Goal: Obtain resource: Download file/media

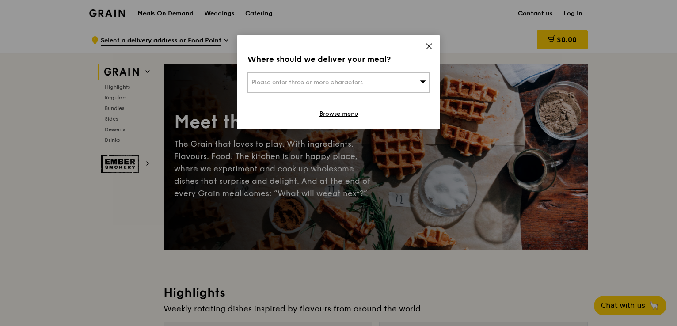
click at [431, 45] on icon at bounding box center [428, 46] width 5 height 5
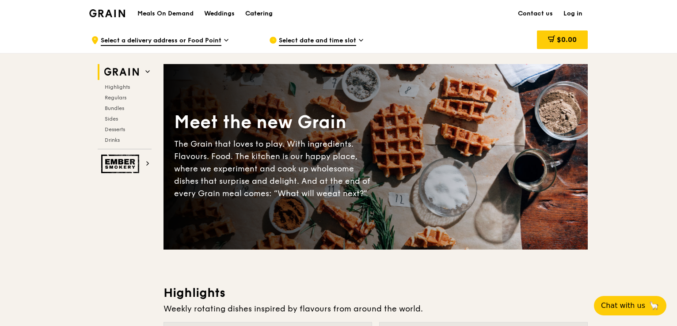
click at [261, 8] on div "Catering" at bounding box center [258, 13] width 27 height 26
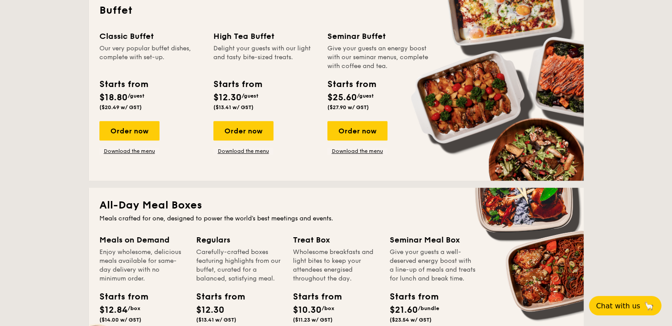
scroll to position [309, 0]
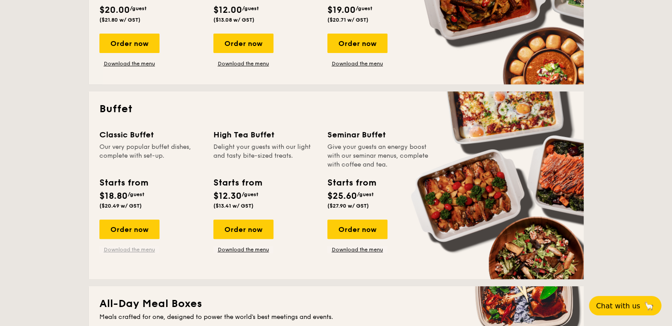
click at [143, 248] on link "Download the menu" at bounding box center [129, 249] width 60 height 7
